Goal: Task Accomplishment & Management: Use online tool/utility

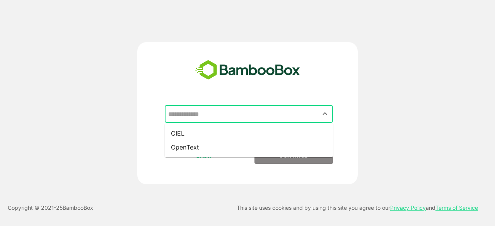
click at [231, 109] on input "text" at bounding box center [248, 114] width 165 height 15
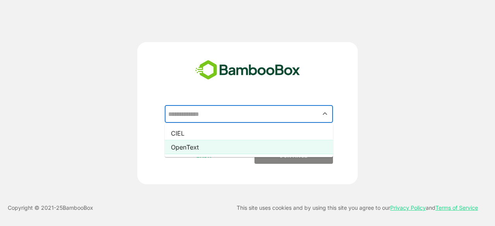
click at [235, 143] on li "OpenText" at bounding box center [249, 147] width 168 height 14
type input "********"
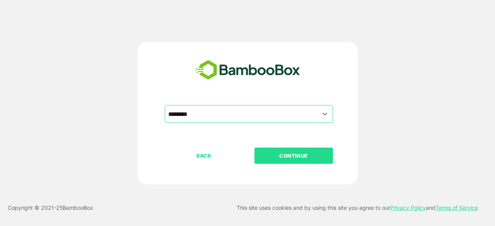
click at [279, 152] on p "CONTINUE" at bounding box center [293, 155] width 77 height 9
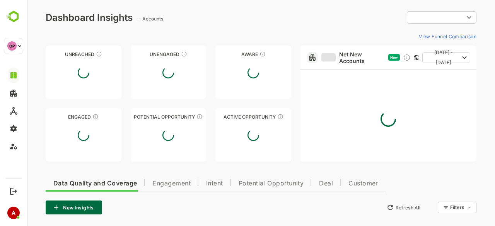
type input "**********"
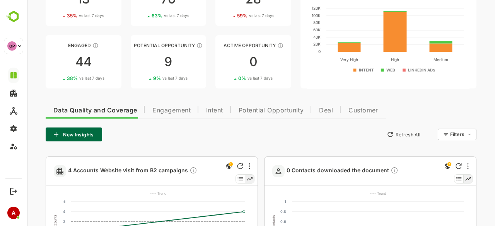
scroll to position [74, 0]
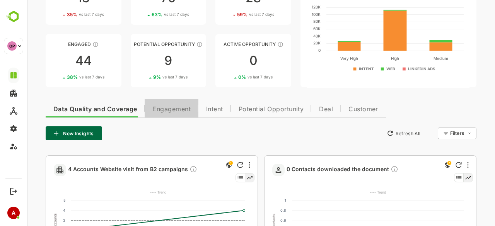
click at [170, 108] on span "Engagement" at bounding box center [171, 109] width 38 height 6
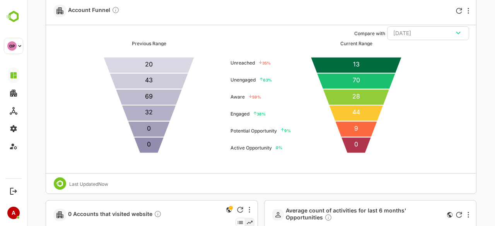
scroll to position [687, 0]
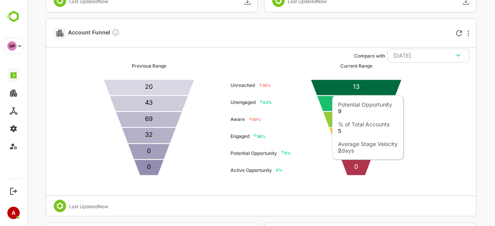
click at [352, 153] on icon at bounding box center [356, 151] width 43 height 16
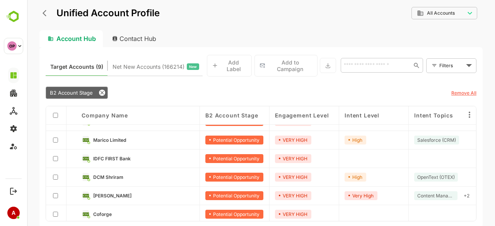
scroll to position [0, 0]
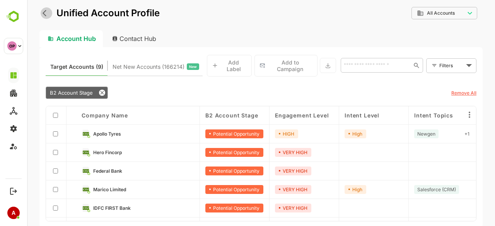
click at [43, 10] on icon "back" at bounding box center [47, 13] width 8 height 8
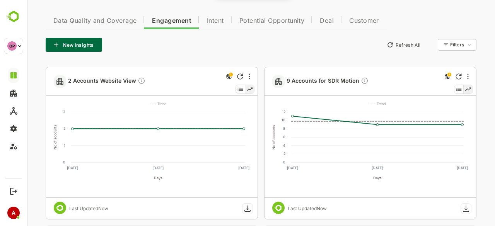
scroll to position [158, 0]
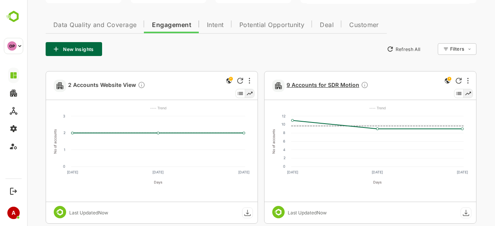
click at [324, 85] on span "9 Accounts for SDR Motion" at bounding box center [327, 85] width 82 height 9
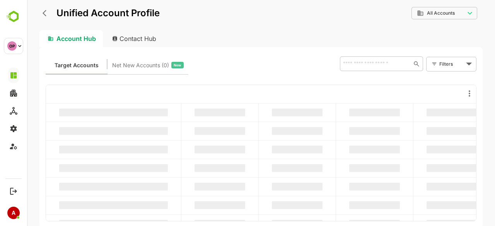
scroll to position [0, 0]
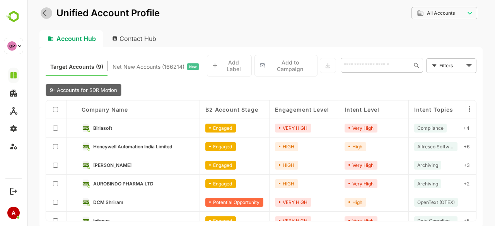
click at [48, 13] on icon "back" at bounding box center [47, 13] width 8 height 8
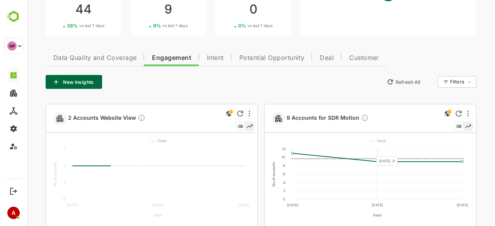
scroll to position [126, 0]
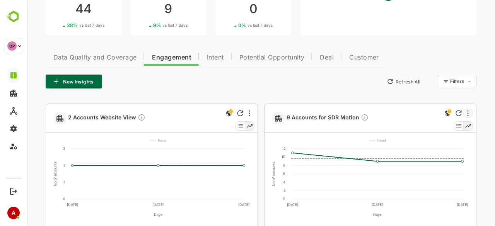
click at [471, 112] on div at bounding box center [467, 113] width 9 height 9
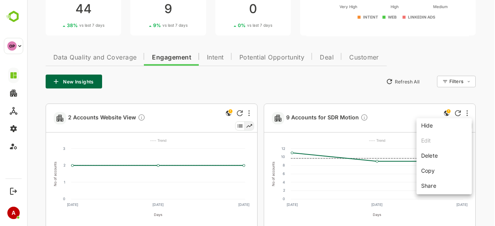
click at [391, 116] on div at bounding box center [261, 113] width 468 height 226
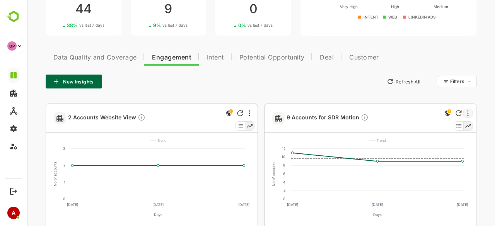
click at [468, 110] on div at bounding box center [467, 113] width 9 height 9
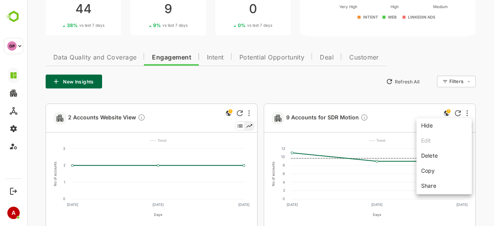
click at [386, 95] on div at bounding box center [261, 113] width 468 height 226
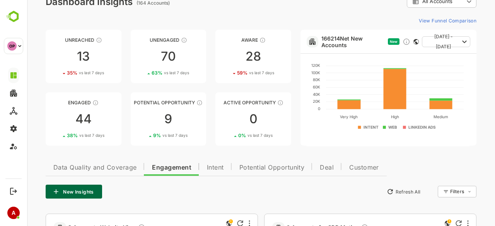
scroll to position [13, 0]
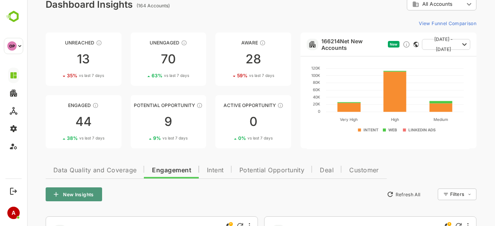
click at [73, 192] on button "New Insights" at bounding box center [74, 194] width 56 height 14
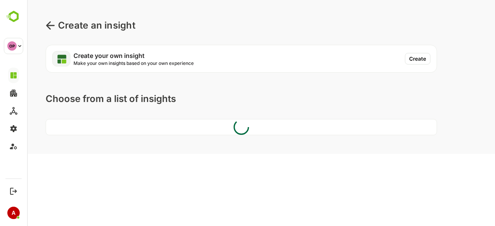
scroll to position [0, 0]
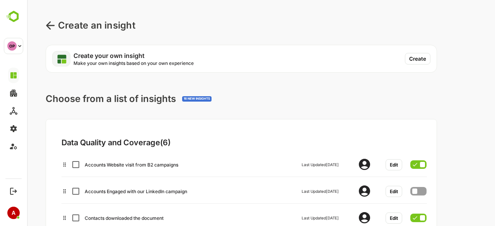
click at [420, 60] on button "Create" at bounding box center [418, 59] width 26 height 12
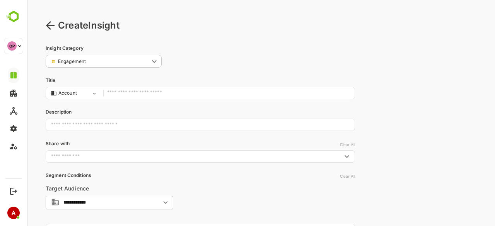
click at [130, 93] on input "text" at bounding box center [228, 93] width 243 height 10
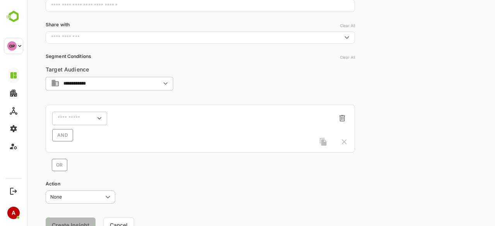
scroll to position [119, 0]
click at [84, 116] on div "​" at bounding box center [79, 118] width 55 height 14
type input "**********"
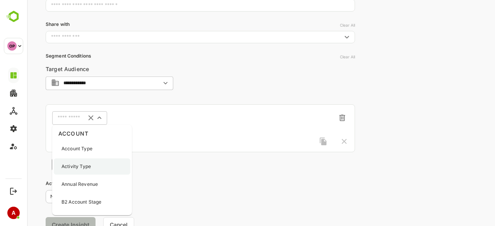
click at [85, 165] on p "Activity Type" at bounding box center [75, 166] width 29 height 7
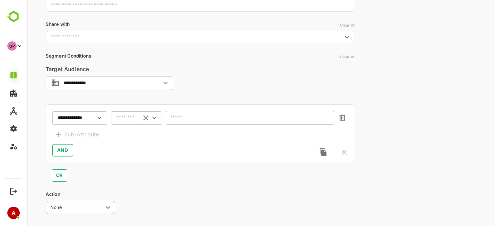
click at [133, 121] on div "​" at bounding box center [136, 118] width 51 height 14
click at [134, 135] on li "includes" at bounding box center [136, 132] width 48 height 12
type input "********"
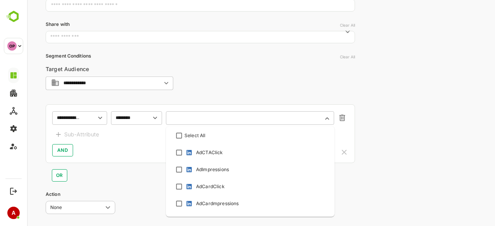
click at [189, 117] on input "text" at bounding box center [245, 118] width 148 height 6
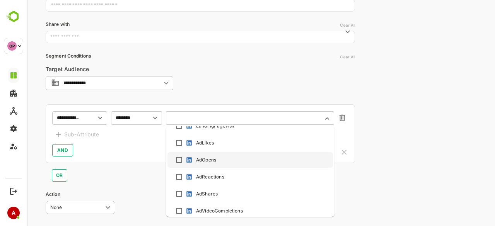
scroll to position [302, 0]
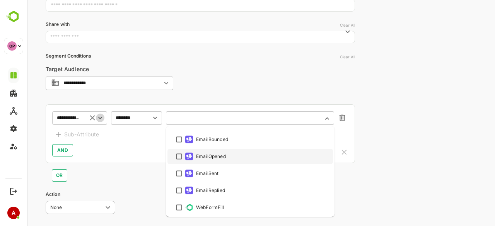
click at [98, 116] on icon "Open" at bounding box center [100, 118] width 9 height 9
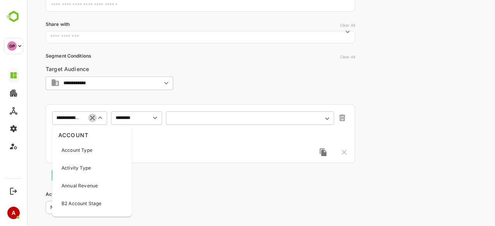
click at [89, 119] on icon "Clear" at bounding box center [92, 118] width 9 height 9
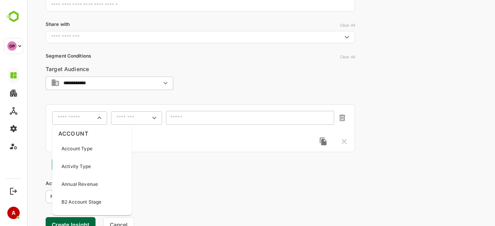
click at [89, 119] on input "text" at bounding box center [75, 118] width 34 height 6
type input "**"
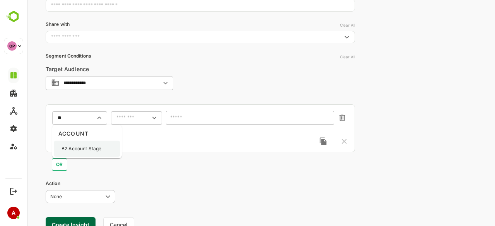
click at [91, 145] on p "B2 Account Stage" at bounding box center [81, 148] width 40 height 7
click at [136, 121] on div "​" at bounding box center [136, 118] width 51 height 14
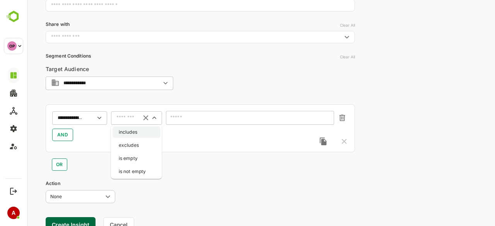
click at [134, 131] on li "includes" at bounding box center [136, 132] width 48 height 12
type input "********"
click at [197, 123] on div "​" at bounding box center [250, 118] width 168 height 14
click at [328, 116] on icon "Open" at bounding box center [327, 118] width 9 height 9
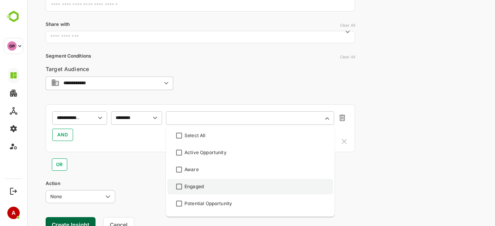
click at [174, 185] on li "Engaged" at bounding box center [249, 186] width 165 height 15
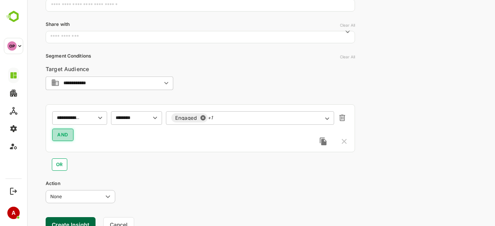
click at [63, 135] on span "AND" at bounding box center [62, 134] width 11 height 9
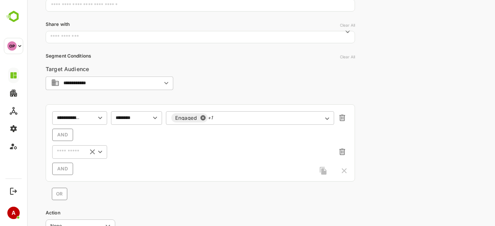
click at [67, 153] on input "text" at bounding box center [67, 151] width 27 height 9
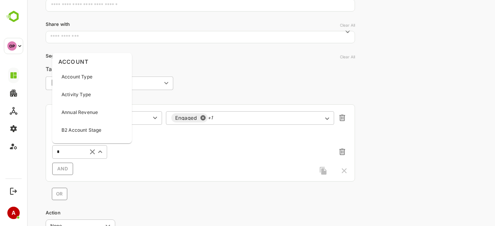
type input "**"
click at [83, 96] on p "Engagement Level" at bounding box center [81, 94] width 41 height 7
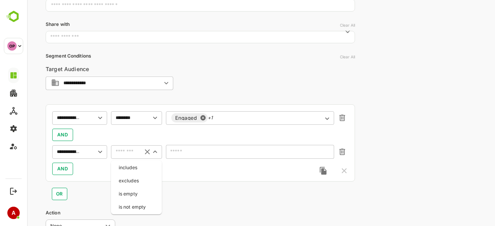
click at [131, 156] on input "text" at bounding box center [125, 151] width 24 height 9
click at [131, 167] on li "includes" at bounding box center [136, 168] width 48 height 12
type input "********"
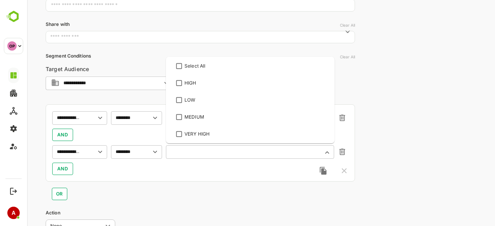
click at [198, 151] on input "text" at bounding box center [245, 152] width 148 height 6
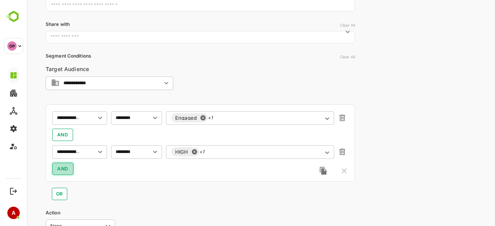
click at [64, 168] on span "AND" at bounding box center [62, 168] width 11 height 9
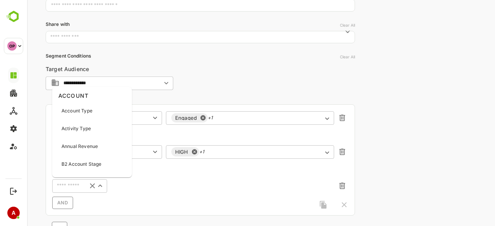
click at [69, 184] on input "text" at bounding box center [67, 185] width 27 height 9
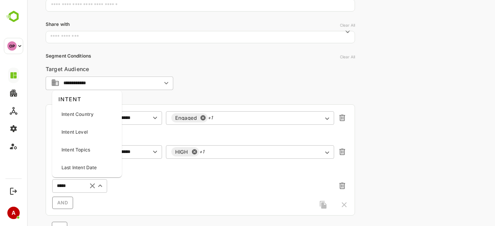
type input "******"
click at [76, 136] on div "Intent Level" at bounding box center [87, 132] width 66 height 16
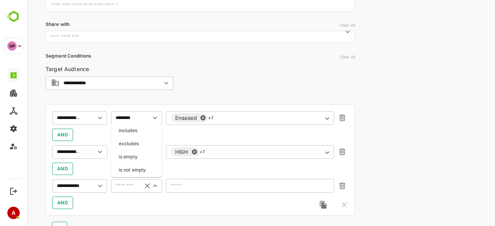
click at [127, 187] on input "text" at bounding box center [125, 185] width 24 height 9
click at [133, 133] on li "includes" at bounding box center [136, 131] width 48 height 12
type input "********"
click at [202, 189] on div "​" at bounding box center [250, 186] width 168 height 14
click at [325, 184] on icon "Open" at bounding box center [327, 186] width 9 height 9
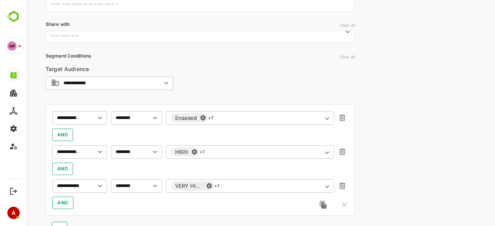
click at [179, 208] on div "AND" at bounding box center [200, 203] width 296 height 12
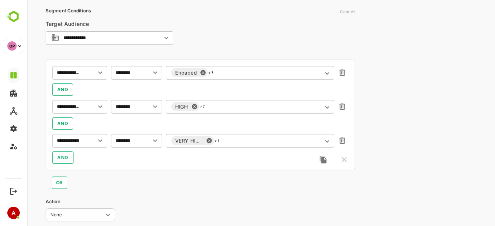
scroll to position [167, 0]
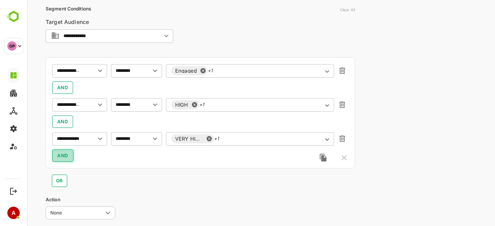
click at [57, 153] on span "AND" at bounding box center [62, 155] width 11 height 9
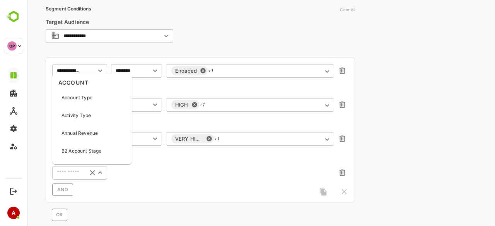
click at [70, 173] on input "text" at bounding box center [67, 172] width 27 height 9
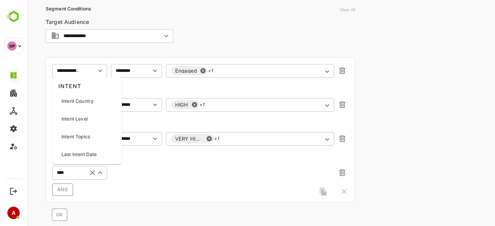
type input "*****"
click at [82, 132] on div "Intent Topics" at bounding box center [87, 137] width 66 height 16
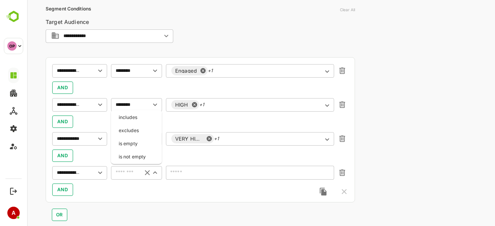
click at [128, 176] on input "text" at bounding box center [125, 172] width 24 height 9
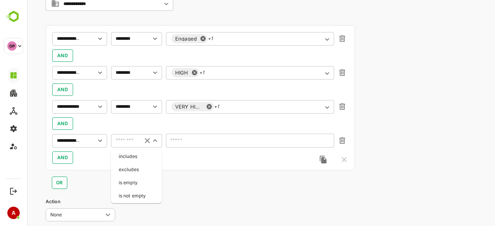
scroll to position [199, 0]
click at [137, 158] on li "includes" at bounding box center [136, 156] width 48 height 12
type input "********"
click at [193, 145] on div "​" at bounding box center [250, 140] width 168 height 14
click at [330, 144] on icon "Open" at bounding box center [327, 141] width 9 height 9
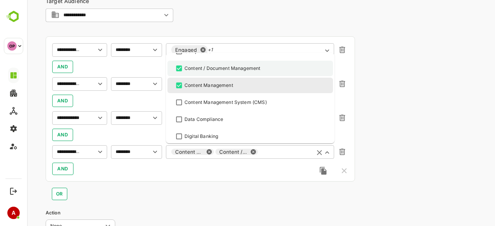
scroll to position [97, 0]
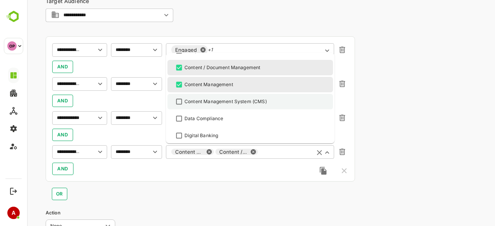
click at [178, 96] on li "Content Management System (CMS)" at bounding box center [249, 101] width 165 height 15
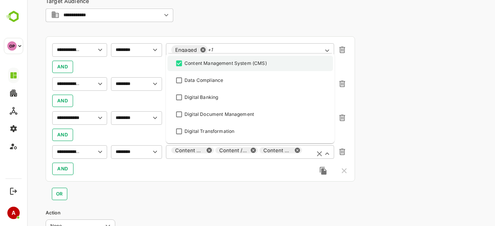
scroll to position [135, 0]
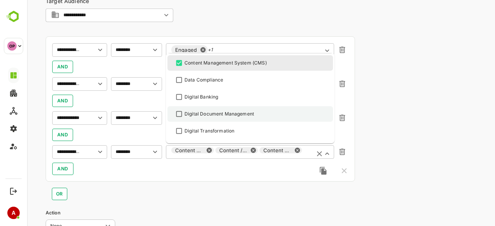
click at [178, 106] on li "Digital Document Management" at bounding box center [249, 113] width 165 height 15
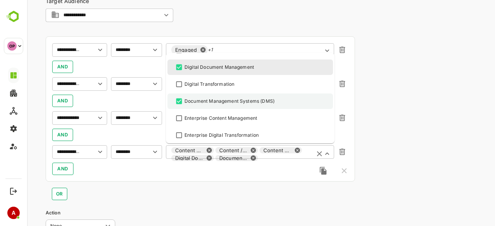
scroll to position [182, 0]
click at [179, 112] on li "Enterprise Content Management" at bounding box center [249, 117] width 165 height 15
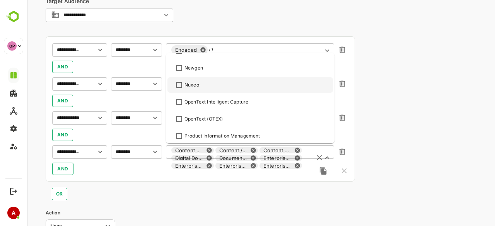
scroll to position [420, 0]
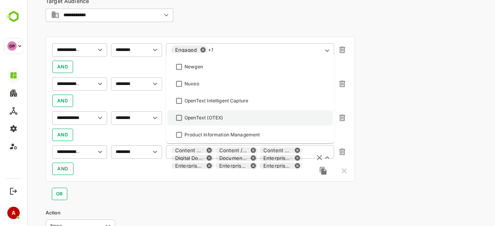
click at [180, 113] on div "OpenText (OTEX)" at bounding box center [249, 117] width 151 height 9
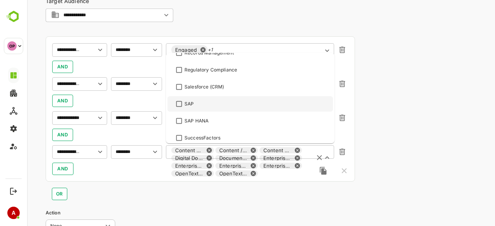
scroll to position [557, 0]
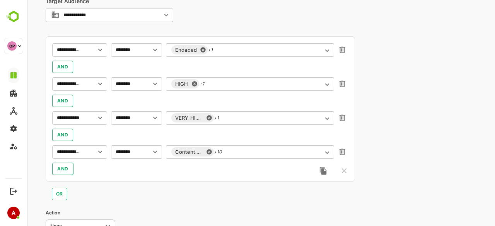
click at [159, 193] on div "OR" at bounding box center [200, 191] width 309 height 19
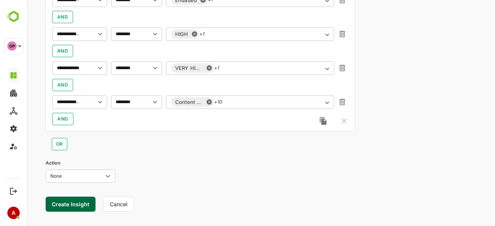
scroll to position [238, 0]
click at [69, 201] on button "Create Insight" at bounding box center [71, 203] width 50 height 15
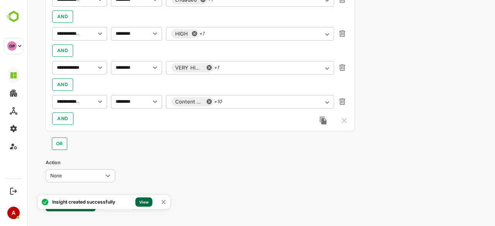
click at [142, 200] on link "View" at bounding box center [143, 201] width 17 height 9
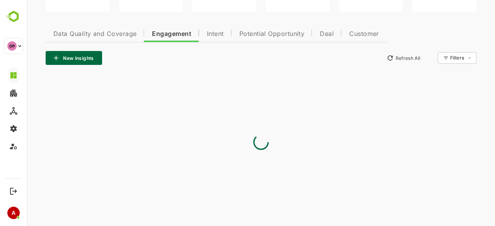
type input "**********"
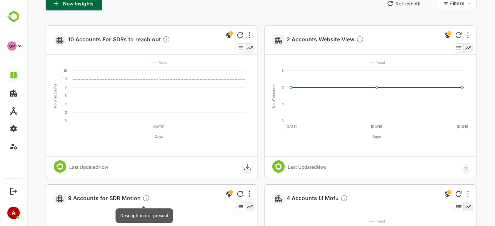
scroll to position [204, 0]
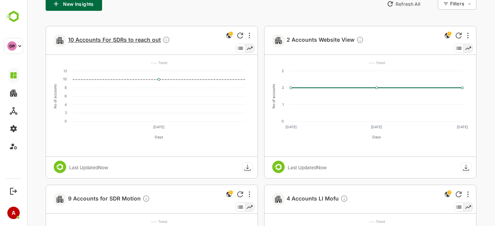
click at [104, 38] on span "10 Accounts For SDRs to reach out" at bounding box center [119, 40] width 102 height 9
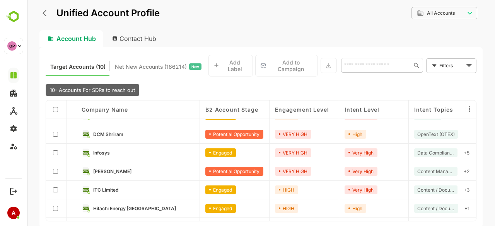
scroll to position [0, 0]
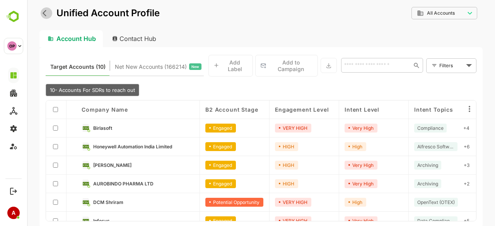
click at [46, 15] on icon "back" at bounding box center [47, 13] width 8 height 8
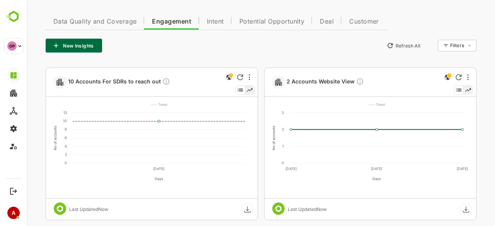
scroll to position [162, 0]
click at [247, 75] on div at bounding box center [249, 76] width 9 height 9
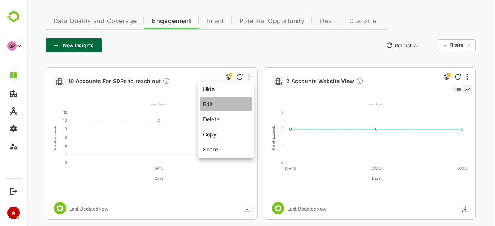
click at [229, 104] on li "Edit" at bounding box center [226, 104] width 52 height 14
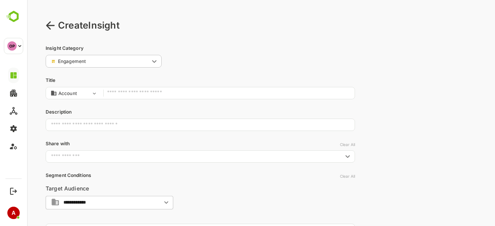
scroll to position [0, 0]
type input "**********"
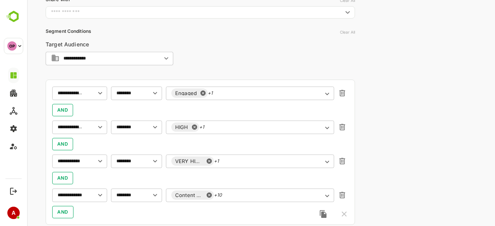
scroll to position [148, 0]
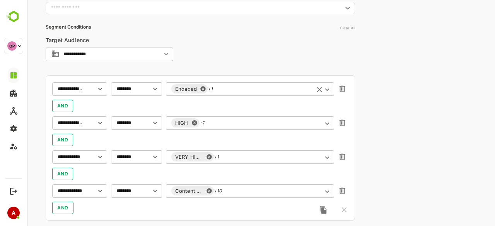
click at [225, 85] on div "Engaged +1 ​" at bounding box center [250, 89] width 168 height 14
click at [245, 90] on icon at bounding box center [246, 89] width 5 height 5
click at [251, 102] on div "AND" at bounding box center [200, 106] width 296 height 12
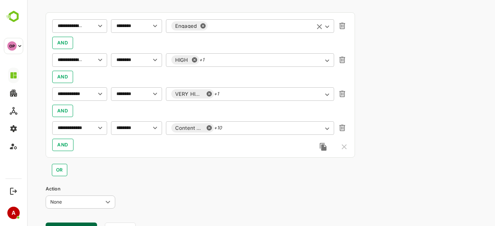
scroll to position [202, 0]
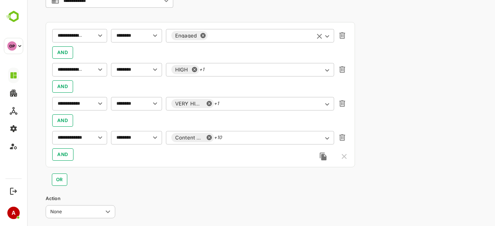
click at [60, 82] on div "AND" at bounding box center [200, 86] width 296 height 12
click at [341, 141] on icon "button" at bounding box center [342, 137] width 9 height 9
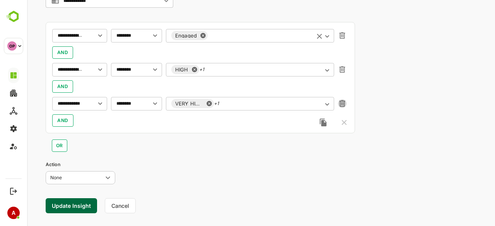
click at [344, 103] on icon "button" at bounding box center [342, 103] width 6 height 7
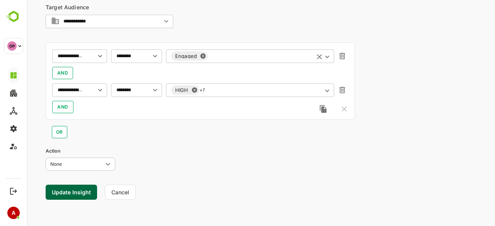
scroll to position [180, 0]
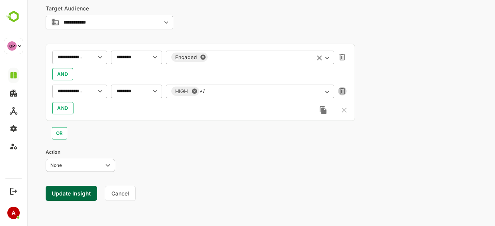
click at [345, 88] on icon "button" at bounding box center [342, 91] width 9 height 9
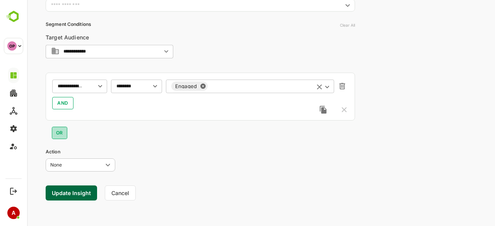
click at [57, 132] on span "OR" at bounding box center [59, 132] width 5 height 9
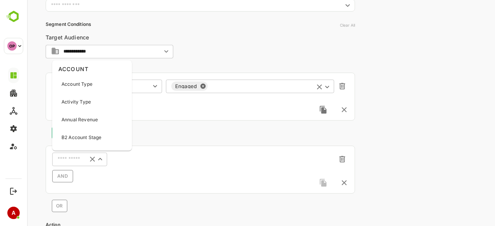
click at [70, 156] on input "text" at bounding box center [70, 159] width 24 height 6
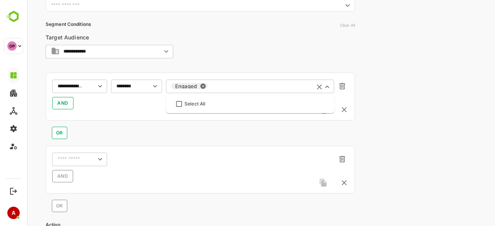
click at [237, 86] on input "text" at bounding box center [259, 86] width 100 height 6
click at [328, 83] on icon "Close" at bounding box center [327, 87] width 9 height 9
click at [328, 83] on icon "Open" at bounding box center [327, 87] width 9 height 9
click at [202, 84] on icon at bounding box center [202, 86] width 5 height 5
click at [327, 88] on icon "Close" at bounding box center [327, 87] width 9 height 9
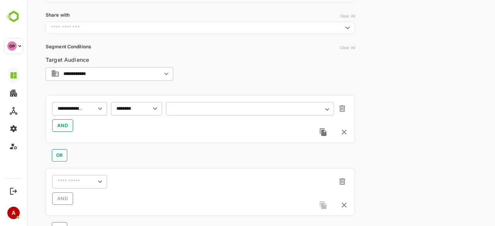
scroll to position [148, 0]
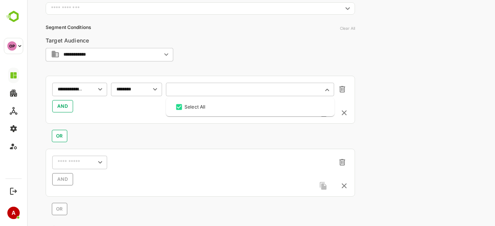
click at [171, 89] on input "text" at bounding box center [249, 90] width 157 height 6
type input "*"
click at [339, 158] on icon "button" at bounding box center [342, 162] width 9 height 9
click at [344, 159] on icon "button" at bounding box center [342, 162] width 6 height 7
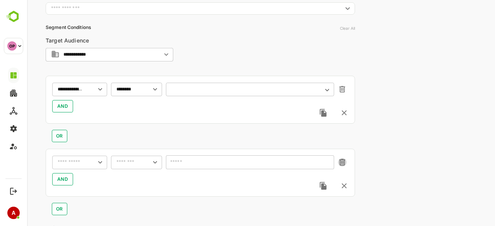
click at [344, 159] on icon "button" at bounding box center [342, 162] width 6 height 7
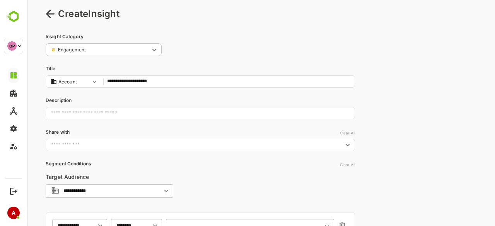
scroll to position [0, 0]
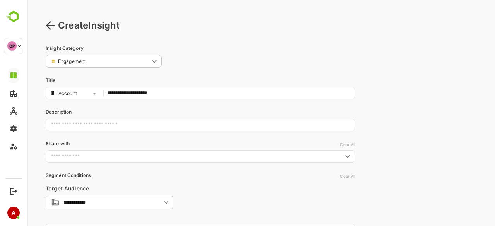
click at [53, 24] on icon at bounding box center [50, 25] width 9 height 9
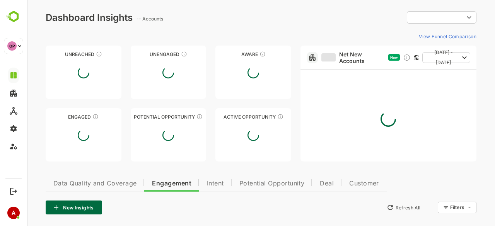
type input "**********"
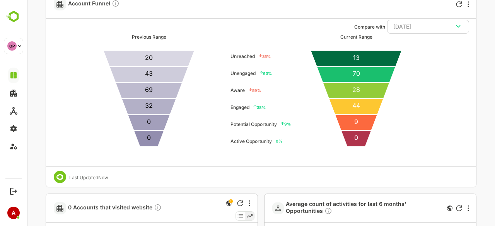
scroll to position [884, 0]
